Goal: Information Seeking & Learning: Learn about a topic

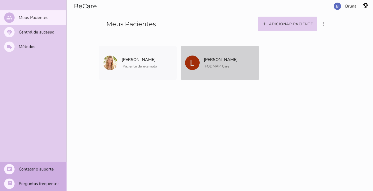
click at [228, 69] on span "FODMAP Care" at bounding box center [217, 66] width 25 height 5
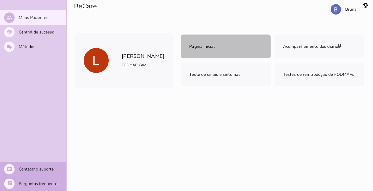
click at [187, 51] on mwc-list-item "Página inicial" at bounding box center [225, 47] width 89 height 24
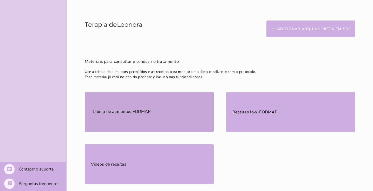
scroll to position [97, 0]
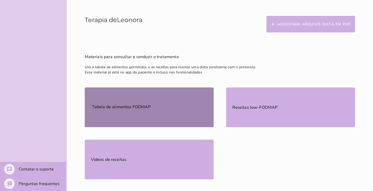
click at [178, 104] on mwc-list-item "Tabela de alimentos FODMAP" at bounding box center [149, 107] width 129 height 40
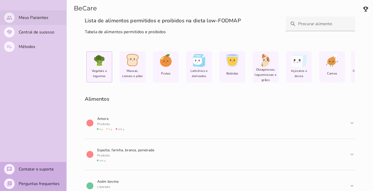
click at [57, 24] on mwc-list-item "people Meus Pacientes" at bounding box center [33, 17] width 66 height 15
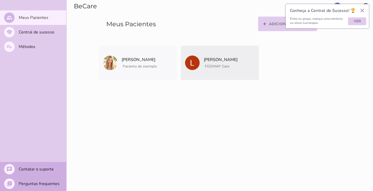
click at [188, 58] on img at bounding box center [192, 63] width 15 height 15
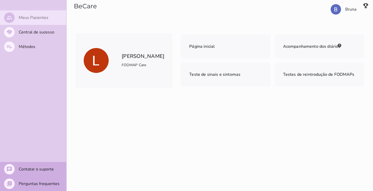
click at [52, 10] on mwc-list-item "people Meus Pacientes" at bounding box center [33, 17] width 66 height 15
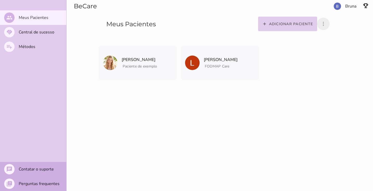
click at [324, 26] on icon "more_vert" at bounding box center [323, 24] width 6 height 6
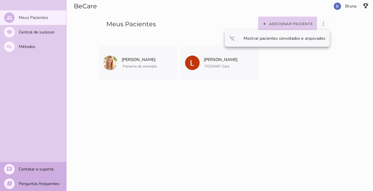
click at [324, 26] on icon "more_vert" at bounding box center [323, 24] width 6 height 6
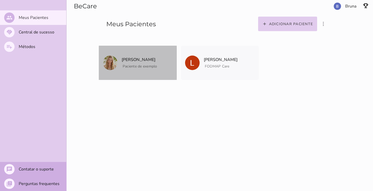
click at [151, 53] on span "[PERSON_NAME]" at bounding box center [139, 57] width 36 height 22
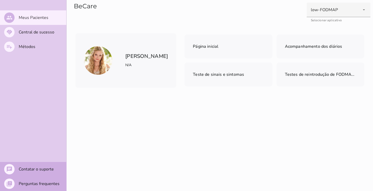
click at [117, 69] on div "[PERSON_NAME] N/A" at bounding box center [125, 60] width 101 height 55
click at [91, 56] on img at bounding box center [98, 60] width 29 height 29
click at [49, 17] on mwc-list-item "people Meus Pacientes" at bounding box center [33, 17] width 66 height 15
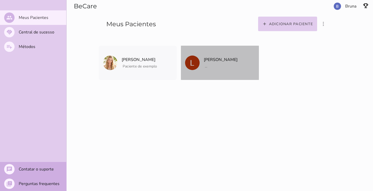
click at [200, 66] on mwc-list-item "[PERSON_NAME] ... Arquivar paciente Quando você finalizar a terapia digital com…" at bounding box center [220, 63] width 78 height 34
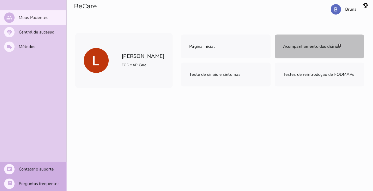
click at [295, 46] on span "Acompanhamento dos diários" at bounding box center [311, 47] width 57 height 6
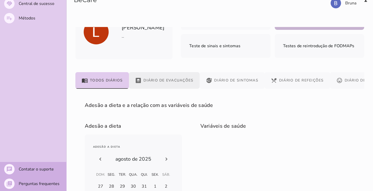
scroll to position [18, 0]
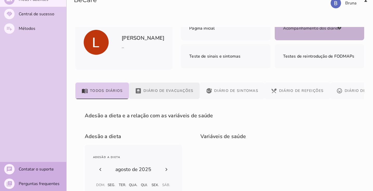
click at [171, 85] on button "bathroom Diário de Evacuações" at bounding box center [164, 91] width 71 height 17
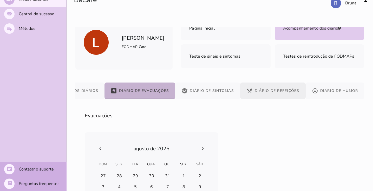
scroll to position [0, 24]
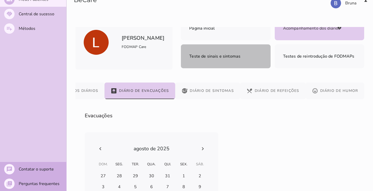
click at [246, 55] on mwc-list-item "Teste de sinais e sintomas" at bounding box center [225, 56] width 89 height 24
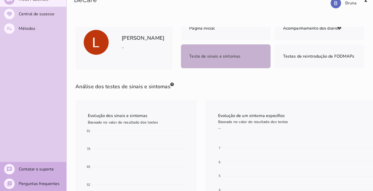
scroll to position [24, 0]
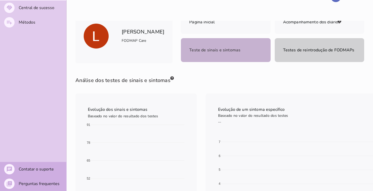
click at [301, 58] on mwc-list-item "Testes de reintrodução de FODMAPs" at bounding box center [318, 50] width 89 height 24
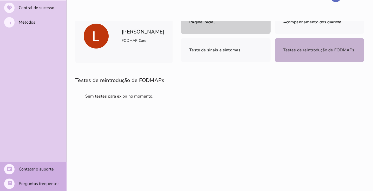
click at [240, 29] on mwc-list-item "Página inicial" at bounding box center [225, 22] width 89 height 24
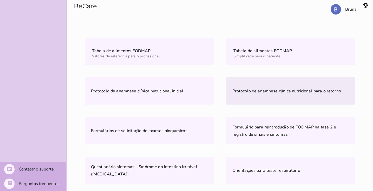
scroll to position [285, 0]
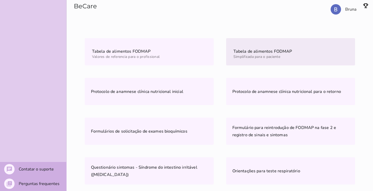
click at [271, 54] on span "Simplificada para o paciente" at bounding box center [256, 56] width 47 height 5
